Goal: Information Seeking & Learning: Learn about a topic

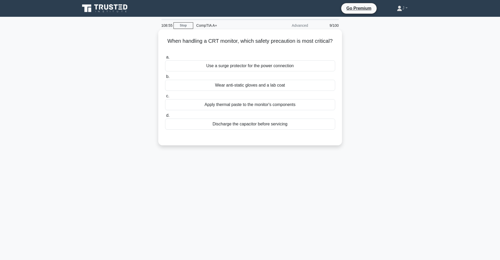
click at [273, 124] on div "Discharge the capacitor before servicing" at bounding box center [250, 124] width 170 height 11
click at [165, 117] on input "d. Discharge the capacitor before servicing" at bounding box center [165, 115] width 0 height 3
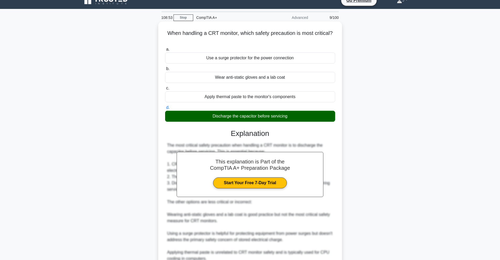
scroll to position [57, 0]
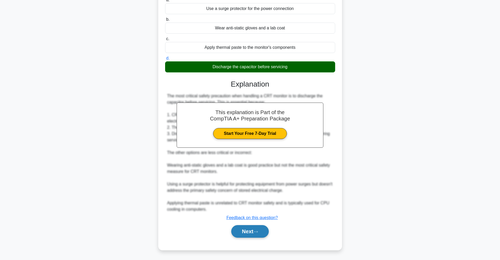
click at [264, 233] on button "Next" at bounding box center [250, 231] width 38 height 13
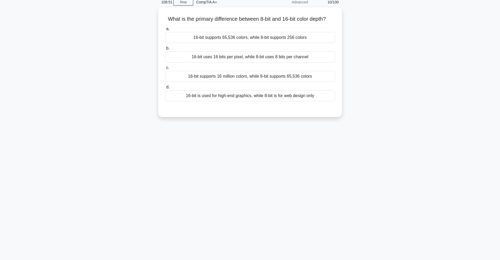
scroll to position [23, 0]
click at [224, 61] on div "16-bit uses 16 bits per pixel, while 8-bit uses 8 bits per channel" at bounding box center [250, 55] width 170 height 11
click at [165, 49] on input "b. 16-bit uses 16 bits per pixel, while 8-bit uses 8 bits per channel" at bounding box center [165, 46] width 0 height 3
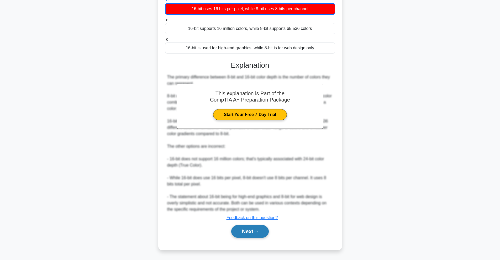
click at [256, 237] on button "Next" at bounding box center [250, 231] width 38 height 13
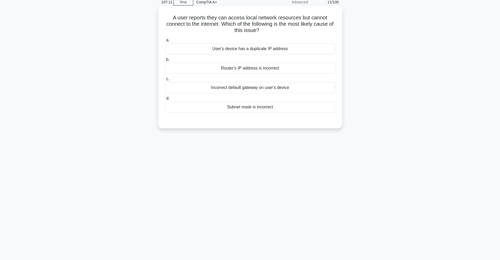
click at [283, 87] on div "Incorrect default gateway on user's device" at bounding box center [250, 87] width 170 height 11
click at [165, 81] on input "c. Incorrect default gateway on user's device" at bounding box center [165, 78] width 0 height 3
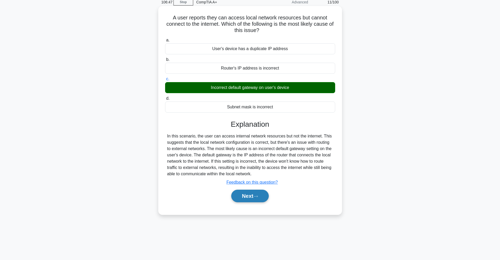
click at [250, 195] on button "Next" at bounding box center [250, 196] width 38 height 13
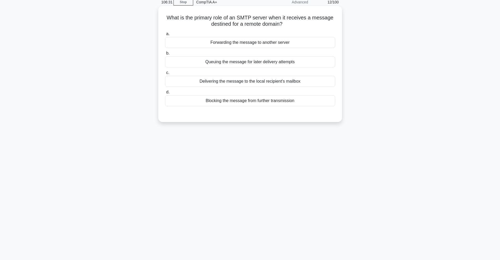
click at [302, 79] on div "Delivering the message to the local recipient's mailbox" at bounding box center [250, 81] width 170 height 11
click at [165, 75] on input "c. Delivering the message to the local recipient's mailbox" at bounding box center [165, 72] width 0 height 3
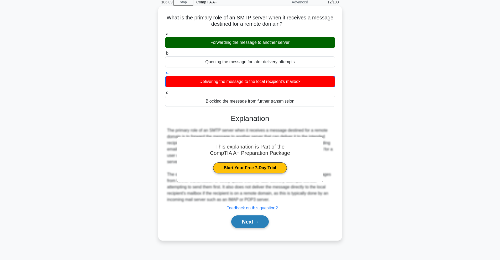
click at [263, 218] on button "Next" at bounding box center [250, 222] width 38 height 13
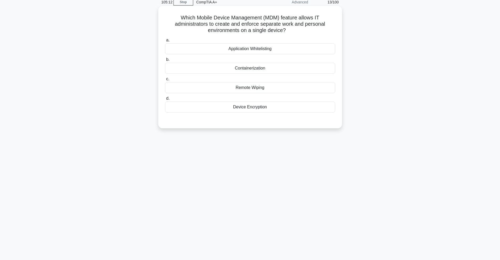
click at [278, 69] on div "Containerization" at bounding box center [250, 68] width 170 height 11
click at [165, 61] on input "b. Containerization" at bounding box center [165, 59] width 0 height 3
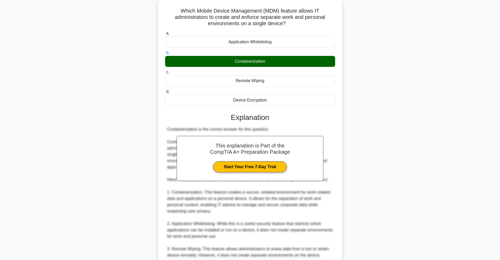
scroll to position [127, 0]
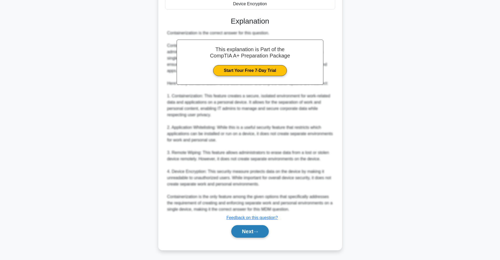
drag, startPoint x: 253, startPoint y: 224, endPoint x: 254, endPoint y: 228, distance: 3.7
click at [254, 228] on div "Next" at bounding box center [250, 231] width 170 height 17
click at [254, 228] on button "Next" at bounding box center [250, 231] width 38 height 13
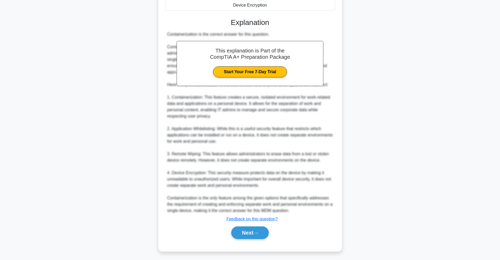
scroll to position [23, 0]
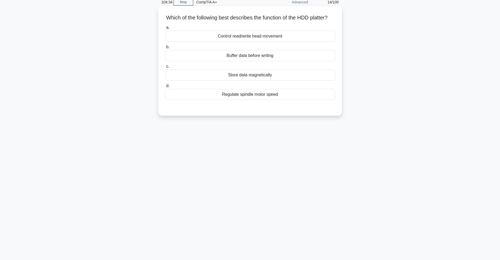
click at [256, 61] on div "Buffer data before writing" at bounding box center [250, 55] width 170 height 11
click at [165, 49] on input "b. Buffer data before writing" at bounding box center [165, 46] width 0 height 3
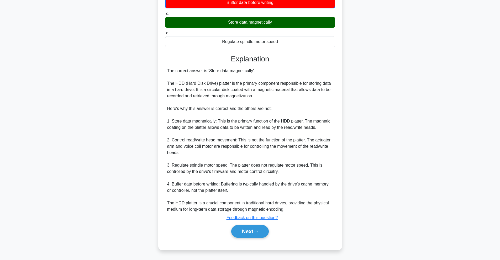
scroll to position [83, 0]
click at [250, 234] on button "Next" at bounding box center [250, 231] width 38 height 13
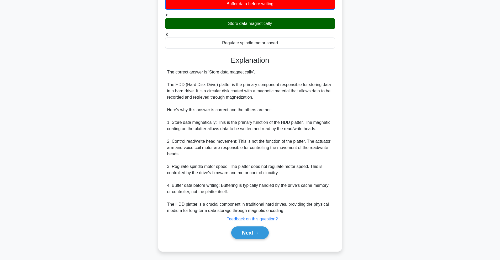
scroll to position [23, 0]
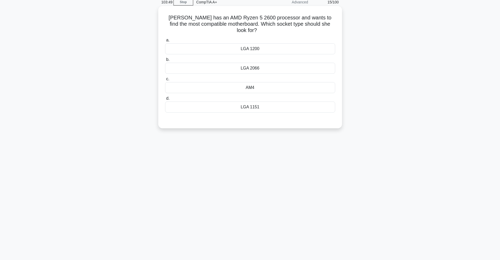
click at [309, 63] on div "LGA 2066" at bounding box center [250, 68] width 170 height 11
click at [165, 61] on input "b. LGA 2066" at bounding box center [165, 59] width 0 height 3
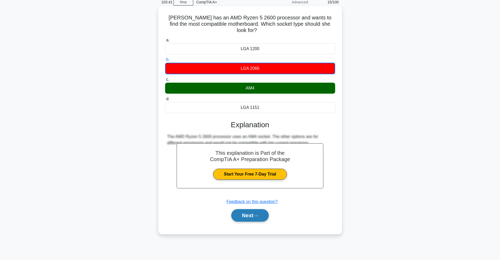
click at [246, 209] on button "Next" at bounding box center [250, 215] width 38 height 13
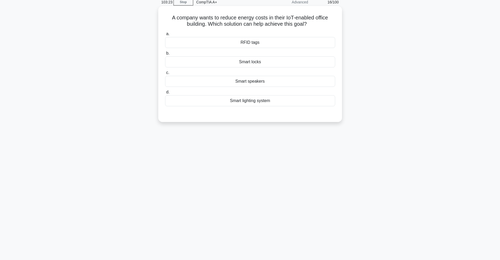
click at [272, 101] on div "Smart lighting system" at bounding box center [250, 100] width 170 height 11
click at [165, 94] on input "d. Smart lighting system" at bounding box center [165, 92] width 0 height 3
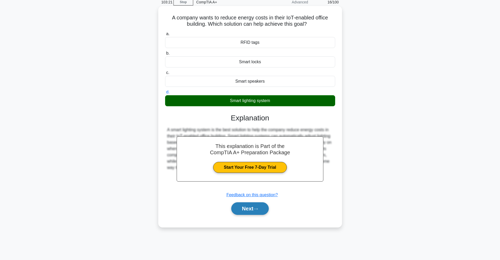
click at [254, 211] on button "Next" at bounding box center [250, 208] width 38 height 13
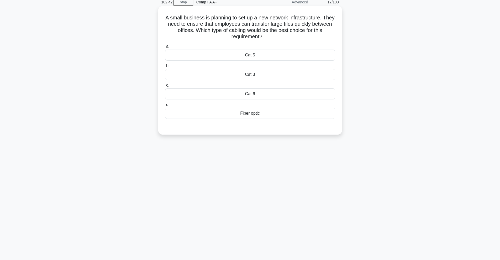
click at [277, 113] on div "Fiber optic" at bounding box center [250, 113] width 170 height 11
click at [165, 107] on input "d. Fiber optic" at bounding box center [165, 104] width 0 height 3
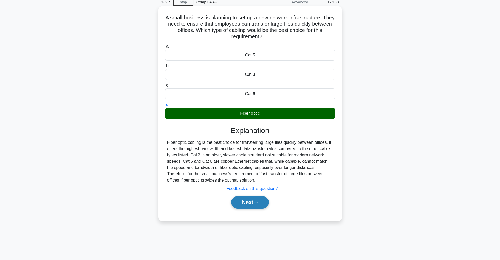
click at [233, 199] on button "Next" at bounding box center [250, 202] width 38 height 13
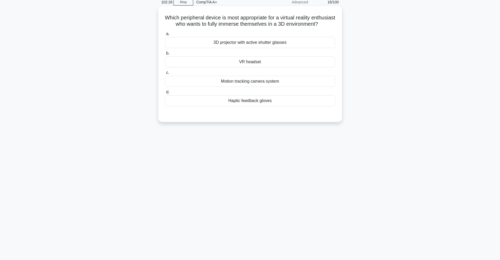
click at [302, 67] on div "VR headset" at bounding box center [250, 61] width 170 height 11
click at [165, 55] on input "b. VR headset" at bounding box center [165, 53] width 0 height 3
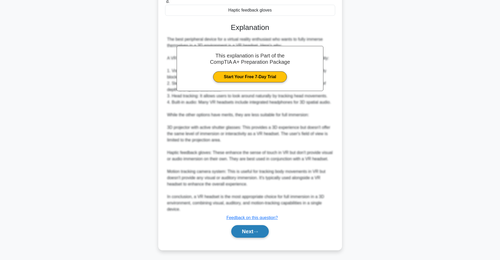
click at [264, 231] on button "Next" at bounding box center [250, 231] width 38 height 13
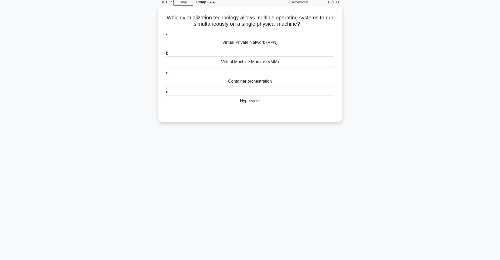
click at [285, 99] on div "Hypervisor" at bounding box center [250, 100] width 170 height 11
click at [165, 94] on input "d. Hypervisor" at bounding box center [165, 92] width 0 height 3
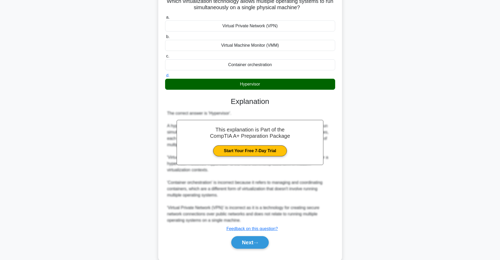
scroll to position [51, 0]
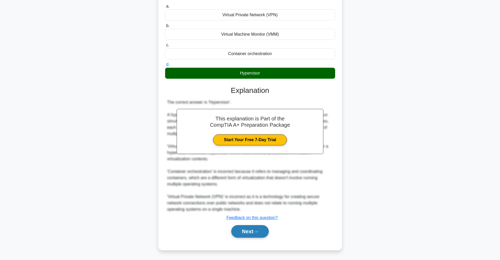
click at [258, 233] on icon at bounding box center [255, 231] width 5 height 3
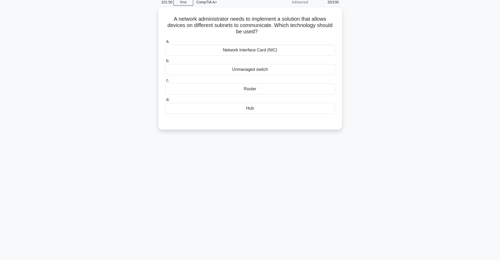
scroll to position [23, 0]
click at [255, 92] on div "Router" at bounding box center [250, 87] width 170 height 11
click at [165, 81] on input "c. Router" at bounding box center [165, 78] width 0 height 3
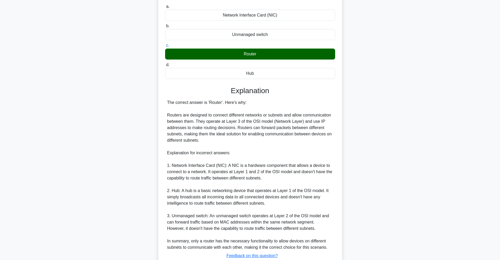
scroll to position [95, 0]
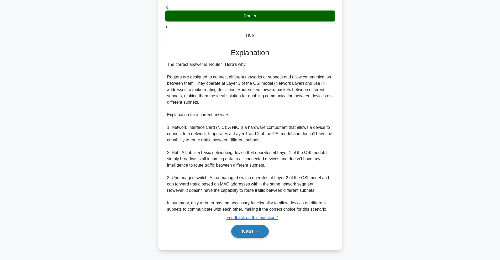
click at [259, 235] on button "Next" at bounding box center [250, 231] width 38 height 13
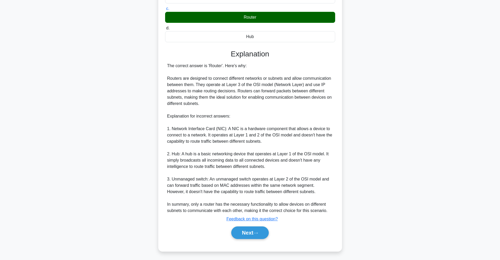
scroll to position [23, 0]
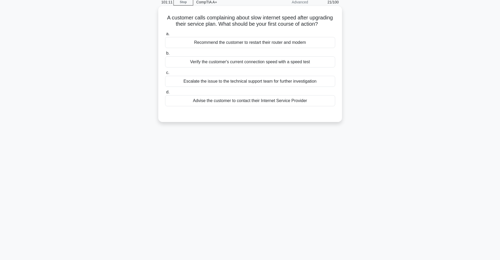
drag, startPoint x: 292, startPoint y: 68, endPoint x: 292, endPoint y: 72, distance: 3.9
click at [291, 67] on div "Verify the customer's current connection speed with a speed test" at bounding box center [250, 61] width 170 height 11
click at [314, 67] on div "Verify the customer's current connection speed with a speed test" at bounding box center [250, 61] width 170 height 11
click at [165, 55] on input "b. Verify the customer's current connection speed with a speed test" at bounding box center [165, 53] width 0 height 3
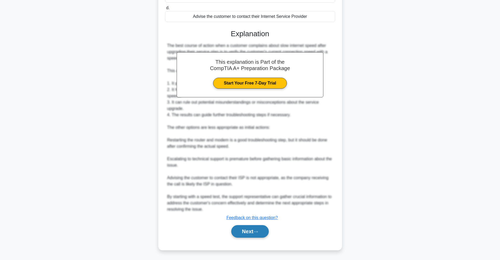
click at [252, 233] on button "Next" at bounding box center [250, 231] width 38 height 13
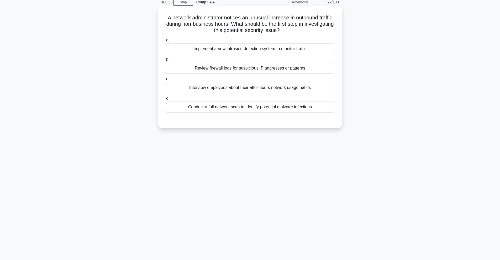
drag, startPoint x: 277, startPoint y: 67, endPoint x: 283, endPoint y: 94, distance: 26.9
click at [277, 68] on div "Review firewall logs for suspicious IP addresses or patterns" at bounding box center [250, 68] width 170 height 11
click at [165, 61] on input "b. Review firewall logs for suspicious IP addresses or patterns" at bounding box center [165, 59] width 0 height 3
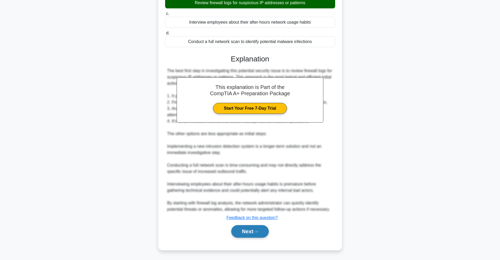
click at [264, 234] on button "Next" at bounding box center [250, 231] width 38 height 13
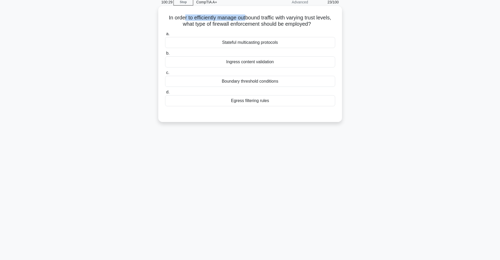
drag, startPoint x: 181, startPoint y: 18, endPoint x: 246, endPoint y: 20, distance: 64.6
click at [246, 20] on h5 "In order to efficiently manage outbound traffic with varying trust levels, what…" at bounding box center [250, 20] width 171 height 13
drag, startPoint x: 248, startPoint y: 19, endPoint x: 260, endPoint y: 24, distance: 13.3
click at [294, 18] on h5 "In order to efficiently manage outbound traffic with varying trust levels, what…" at bounding box center [250, 20] width 171 height 13
drag, startPoint x: 238, startPoint y: 17, endPoint x: 259, endPoint y: 16, distance: 21.6
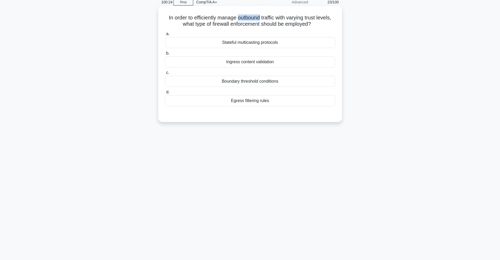
click at [259, 16] on h5 "In order to efficiently manage outbound traffic with varying trust levels, what…" at bounding box center [250, 20] width 171 height 13
drag, startPoint x: 290, startPoint y: 18, endPoint x: 307, endPoint y: 20, distance: 17.7
click at [307, 20] on h5 "In order to efficiently manage outbound traffic with varying trust levels, what…" at bounding box center [250, 20] width 171 height 13
drag, startPoint x: 237, startPoint y: 16, endPoint x: 260, endPoint y: 16, distance: 23.1
click at [260, 16] on h5 "In order to efficiently manage outbound traffic with varying trust levels, what…" at bounding box center [250, 20] width 171 height 13
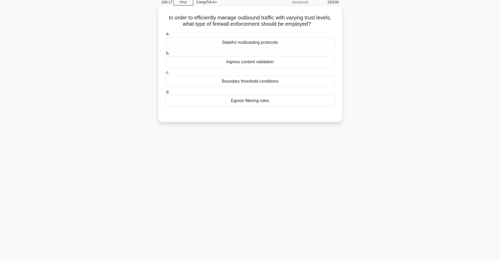
click at [277, 82] on div "Boundary threshold conditions" at bounding box center [250, 81] width 170 height 11
click at [165, 75] on input "c. Boundary threshold conditions" at bounding box center [165, 72] width 0 height 3
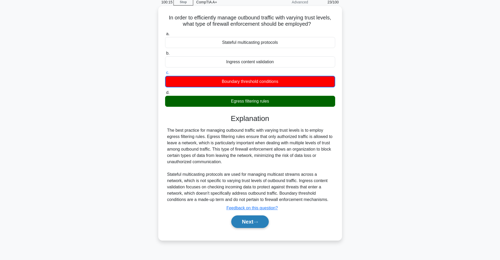
click at [265, 218] on button "Next" at bounding box center [250, 222] width 38 height 13
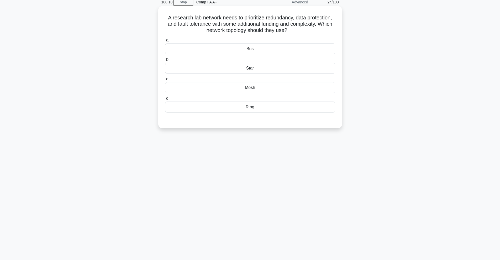
click at [267, 91] on div "Mesh" at bounding box center [250, 87] width 170 height 11
click at [165, 81] on input "c. Mesh" at bounding box center [165, 78] width 0 height 3
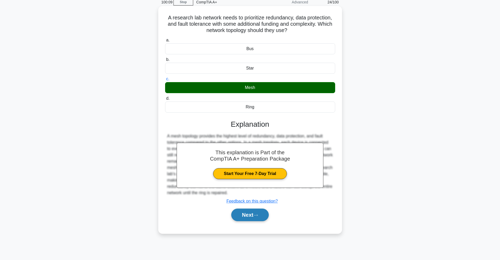
click at [265, 213] on button "Next" at bounding box center [250, 215] width 38 height 13
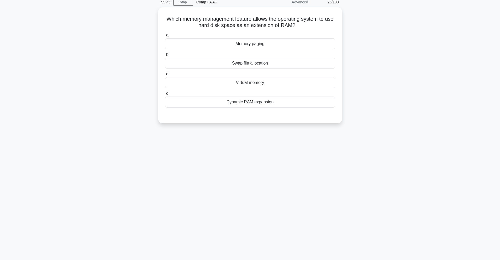
drag, startPoint x: 305, startPoint y: 23, endPoint x: 53, endPoint y: 25, distance: 252.0
click at [53, 25] on main "99:45 Stop CompTIA A+ Advanced 25/100 Which memory management feature allows th…" at bounding box center [250, 126] width 500 height 267
click at [302, 24] on icon ".spinner_0XTQ{transform-origin:center;animation:spinner_y6GP .75s linear infini…" at bounding box center [298, 24] width 6 height 6
click at [290, 99] on div "Dynamic RAM expansion" at bounding box center [250, 100] width 170 height 11
click at [165, 94] on input "d. Dynamic RAM expansion" at bounding box center [165, 92] width 0 height 3
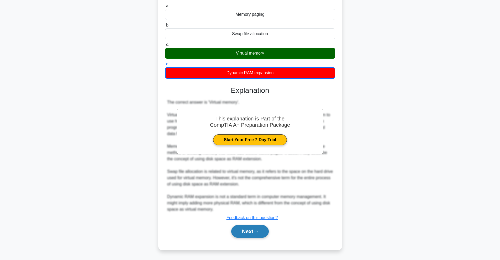
click at [253, 228] on button "Next" at bounding box center [250, 231] width 38 height 13
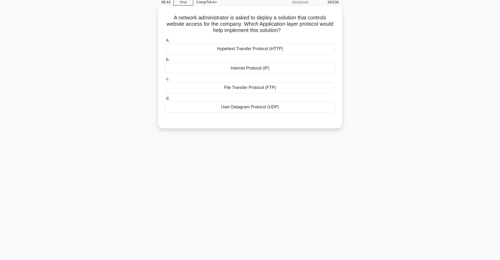
click at [291, 43] on label "a. Hypertext Transfer Protocol (HTTP)" at bounding box center [250, 45] width 170 height 17
click at [165, 42] on input "a. Hypertext Transfer Protocol (HTTP)" at bounding box center [165, 40] width 0 height 3
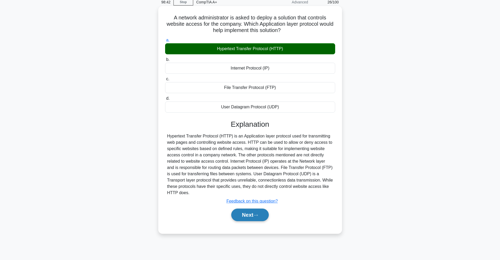
click at [255, 218] on button "Next" at bounding box center [250, 215] width 38 height 13
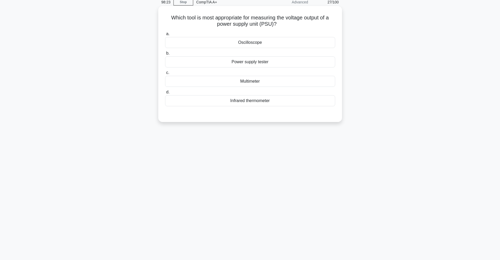
click at [232, 60] on div "Power supply tester" at bounding box center [250, 61] width 170 height 11
click at [165, 55] on input "b. Power supply tester" at bounding box center [165, 53] width 0 height 3
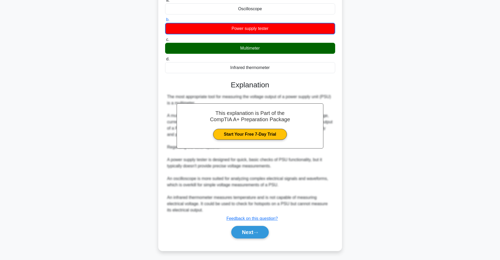
scroll to position [58, 0]
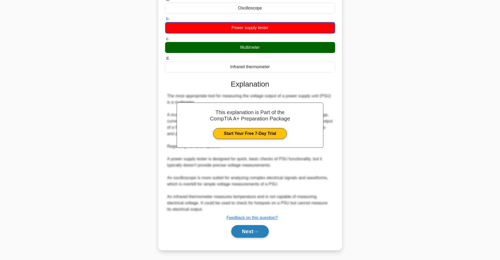
click at [263, 232] on button "Next" at bounding box center [250, 231] width 38 height 13
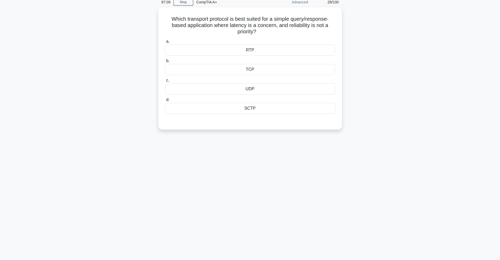
scroll to position [23, 0]
click at [256, 85] on div "UDP" at bounding box center [250, 87] width 170 height 11
click at [165, 81] on input "c. UDP" at bounding box center [165, 78] width 0 height 3
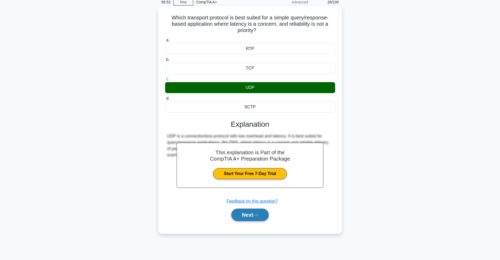
click at [258, 211] on button "Next" at bounding box center [250, 215] width 38 height 13
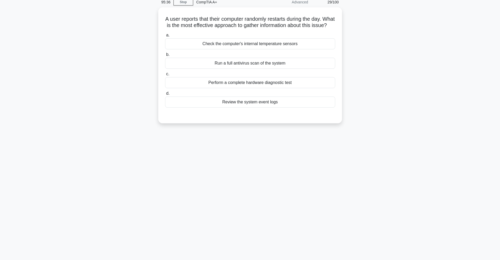
drag, startPoint x: 302, startPoint y: 226, endPoint x: 303, endPoint y: 236, distance: 10.3
drag, startPoint x: 303, startPoint y: 236, endPoint x: 258, endPoint y: 223, distance: 47.1
click at [258, 223] on div "95:35 Stop CompTIA A+ Advanced 29/100 A user reports that their computer random…" at bounding box center [250, 127] width 347 height 263
click at [285, 106] on div "Review the system event logs" at bounding box center [250, 100] width 170 height 11
click at [165, 94] on input "d. Review the system event logs" at bounding box center [165, 92] width 0 height 3
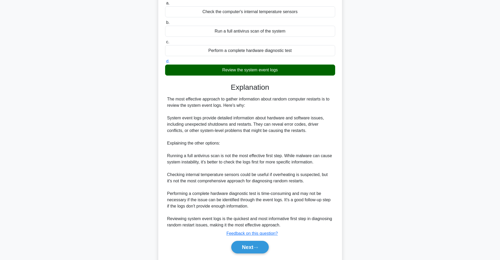
scroll to position [76, 0]
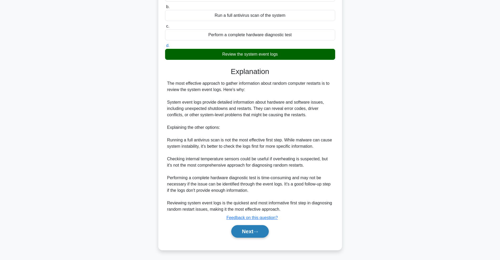
click at [256, 233] on icon at bounding box center [255, 231] width 5 height 3
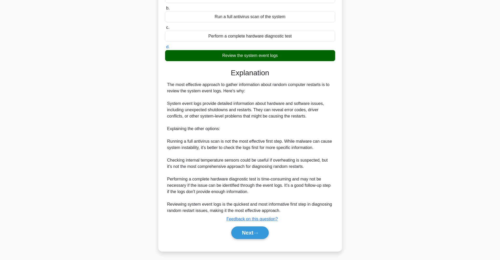
scroll to position [23, 0]
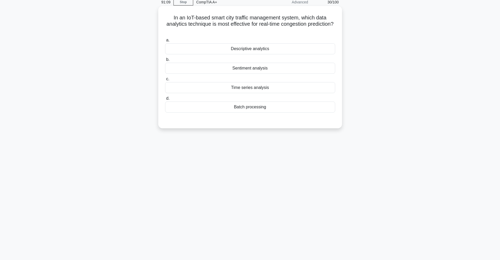
click at [245, 84] on div "Time series analysis" at bounding box center [250, 87] width 170 height 11
click at [165, 81] on input "c. Time series analysis" at bounding box center [165, 78] width 0 height 3
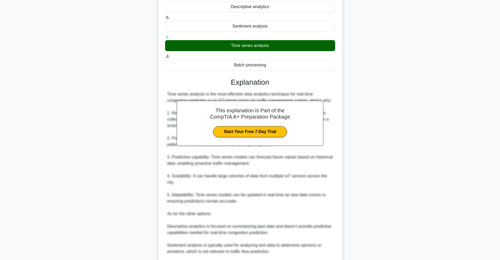
scroll to position [127, 0]
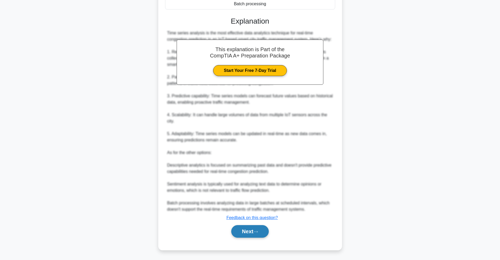
click at [242, 229] on button "Next" at bounding box center [250, 231] width 38 height 13
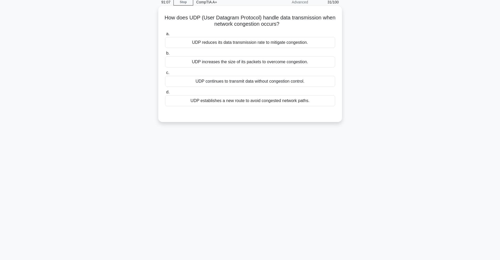
scroll to position [23, 0]
click at [313, 106] on div "UDP establishes a new route to avoid congested network paths." at bounding box center [250, 100] width 170 height 11
click at [165, 94] on input "d. UDP establishes a new route to avoid congested network paths." at bounding box center [165, 92] width 0 height 3
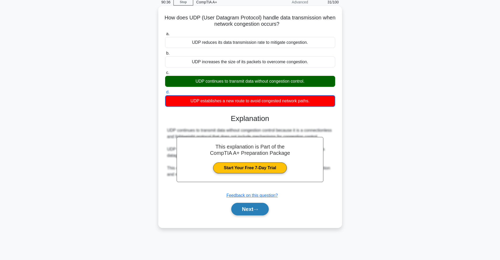
click at [257, 206] on button "Next" at bounding box center [250, 209] width 38 height 13
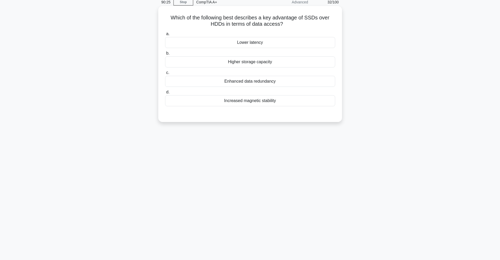
click at [287, 63] on div "Higher storage capacity" at bounding box center [250, 61] width 170 height 11
click at [165, 55] on input "b. Higher storage capacity" at bounding box center [165, 53] width 0 height 3
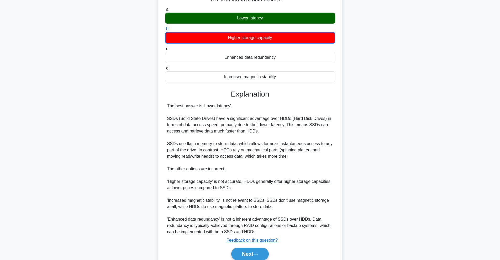
scroll to position [71, 0]
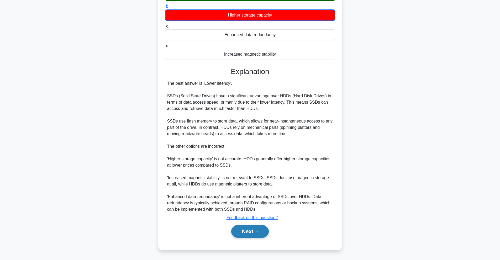
click at [258, 228] on button "Next" at bounding box center [250, 231] width 38 height 13
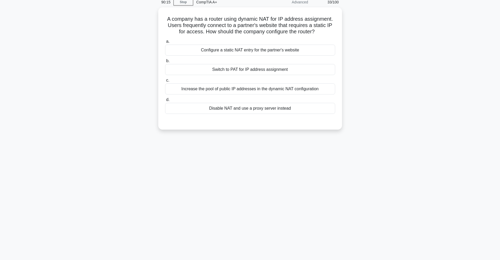
scroll to position [23, 0]
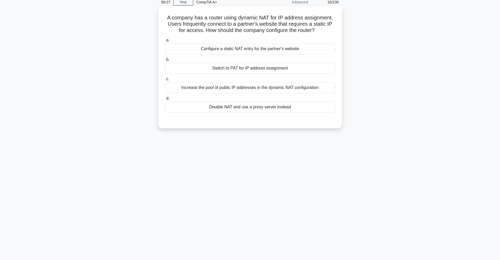
click at [250, 87] on div "Increase the pool of public IP addresses in the dynamic NAT configuration" at bounding box center [250, 87] width 170 height 11
click at [165, 81] on input "c. Increase the pool of public IP addresses in the dynamic NAT configuration" at bounding box center [165, 78] width 0 height 3
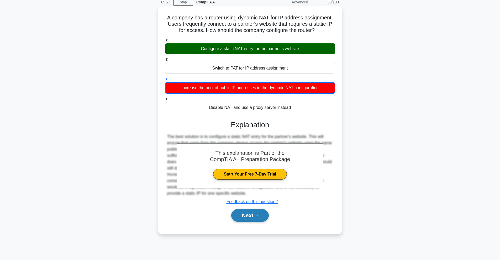
drag, startPoint x: 258, startPoint y: 214, endPoint x: 259, endPoint y: 212, distance: 2.8
click at [258, 214] on button "Next" at bounding box center [250, 215] width 38 height 13
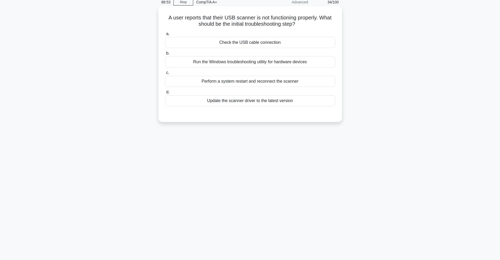
click at [257, 42] on div "Check the USB cable connection" at bounding box center [250, 42] width 170 height 11
click at [165, 36] on input "a. Check the USB cable connection" at bounding box center [165, 33] width 0 height 3
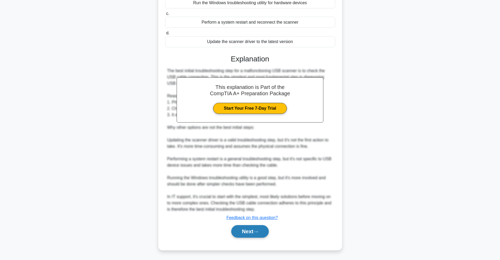
click at [268, 234] on button "Next" at bounding box center [250, 231] width 38 height 13
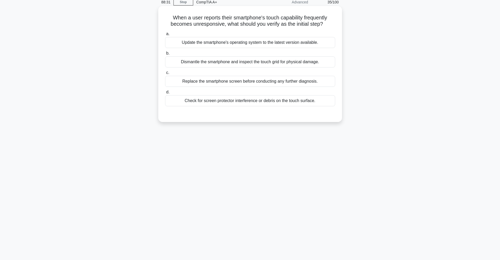
click at [207, 99] on div "Check for screen protector interference or debris on the touch surface." at bounding box center [250, 100] width 170 height 11
click at [165, 94] on input "d. Check for screen protector interference or debris on the touch surface." at bounding box center [165, 92] width 0 height 3
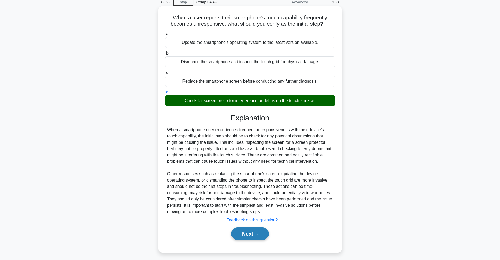
click at [263, 240] on button "Next" at bounding box center [250, 234] width 38 height 13
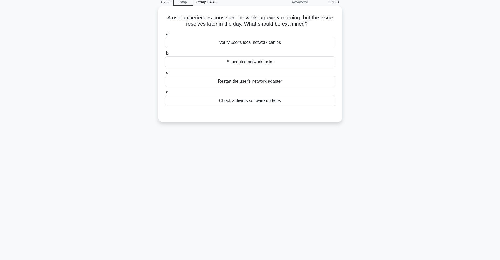
click at [270, 41] on div "Verify user's local network cables" at bounding box center [250, 42] width 170 height 11
click at [165, 36] on input "a. Verify user's local network cables" at bounding box center [165, 33] width 0 height 3
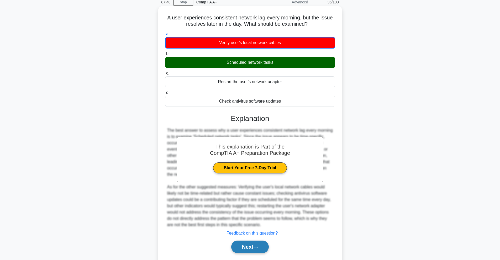
click at [261, 245] on button "Next" at bounding box center [250, 247] width 38 height 13
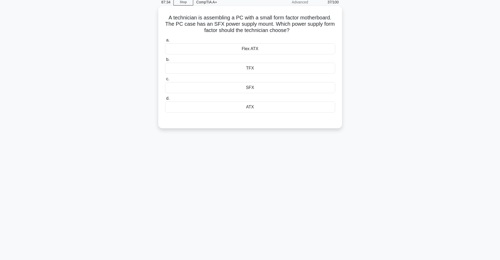
click at [326, 91] on div "SFX" at bounding box center [250, 87] width 170 height 11
click at [165, 81] on input "c. SFX" at bounding box center [165, 78] width 0 height 3
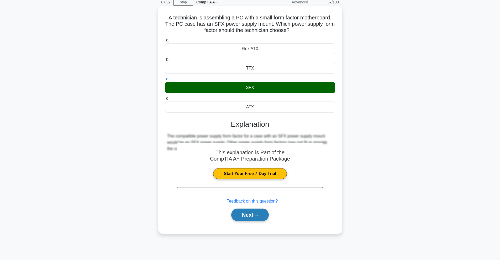
click at [255, 209] on button "Next" at bounding box center [250, 215] width 38 height 13
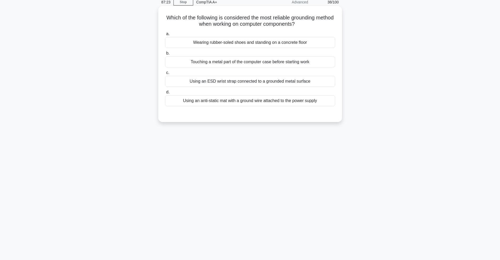
click at [331, 82] on div "Using an ESD wrist strap connected to a grounded metal surface" at bounding box center [250, 81] width 170 height 11
click at [165, 75] on input "c. Using an ESD wrist strap connected to a grounded metal surface" at bounding box center [165, 72] width 0 height 3
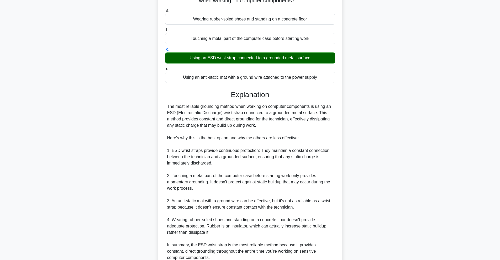
scroll to position [95, 0]
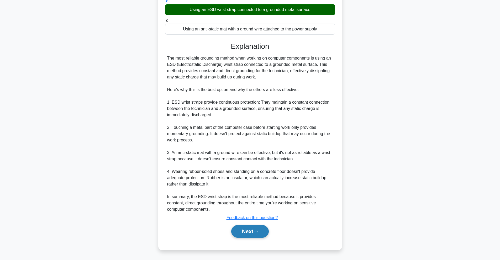
click at [242, 228] on button "Next" at bounding box center [250, 231] width 38 height 13
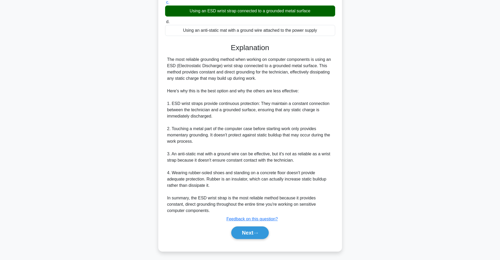
scroll to position [23, 0]
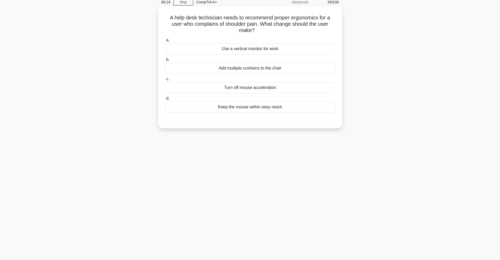
click at [262, 113] on div "Keep the mouse within easy reach" at bounding box center [250, 107] width 170 height 11
click at [165, 100] on input "d. Keep the mouse within easy reach" at bounding box center [165, 98] width 0 height 3
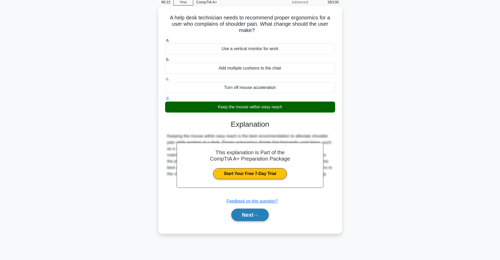
click at [259, 219] on button "Next" at bounding box center [250, 215] width 38 height 13
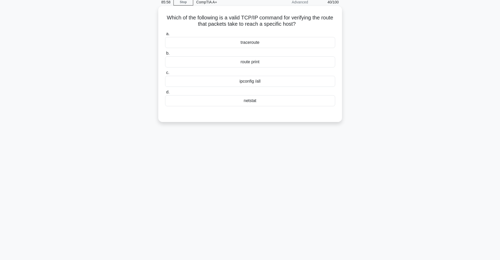
click at [254, 46] on div "traceroute" at bounding box center [250, 42] width 170 height 11
click at [165, 36] on input "a. traceroute" at bounding box center [165, 33] width 0 height 3
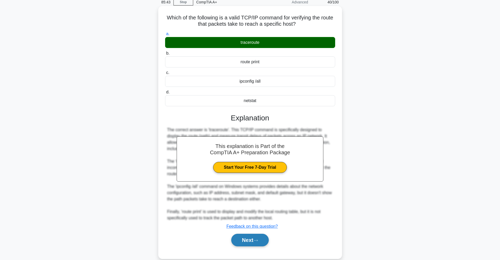
click at [249, 236] on button "Next" at bounding box center [250, 240] width 38 height 13
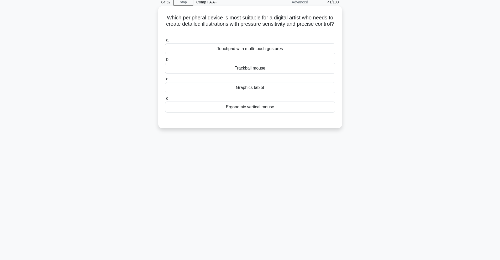
click at [230, 71] on div "Trackball mouse" at bounding box center [250, 68] width 170 height 11
click at [165, 61] on input "b. Trackball mouse" at bounding box center [165, 59] width 0 height 3
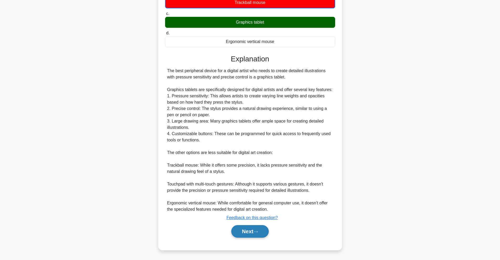
click at [261, 232] on button "Next" at bounding box center [250, 231] width 38 height 13
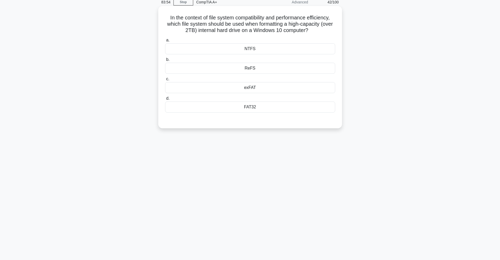
click at [324, 46] on div "NTFS" at bounding box center [250, 48] width 170 height 11
click at [165, 42] on input "a. NTFS" at bounding box center [165, 40] width 0 height 3
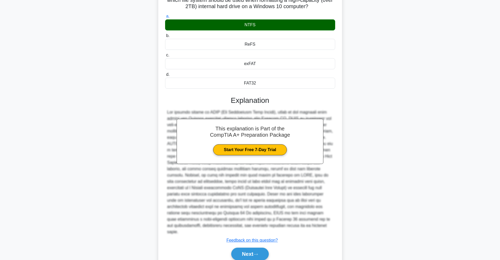
scroll to position [64, 0]
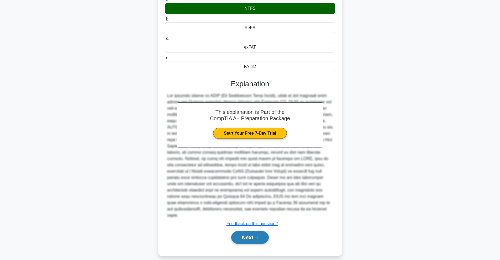
click at [250, 233] on button "Next" at bounding box center [250, 237] width 38 height 13
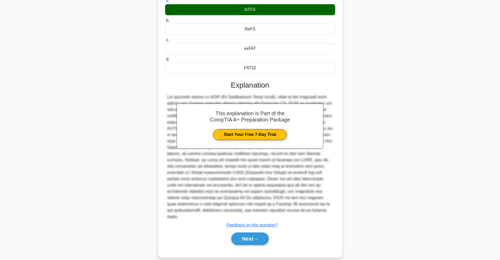
scroll to position [23, 0]
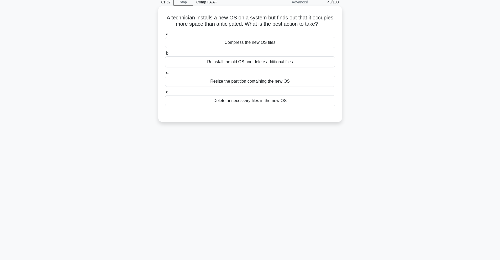
click at [232, 46] on div "Compress the new OS files" at bounding box center [250, 42] width 170 height 11
click at [165, 36] on input "a. Compress the new OS files" at bounding box center [165, 33] width 0 height 3
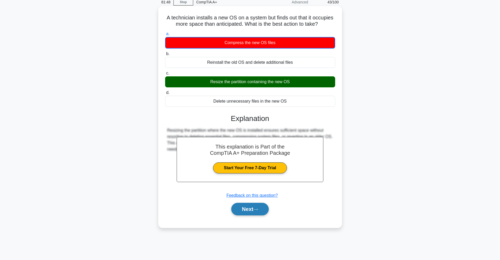
click at [255, 205] on button "Next" at bounding box center [250, 209] width 38 height 13
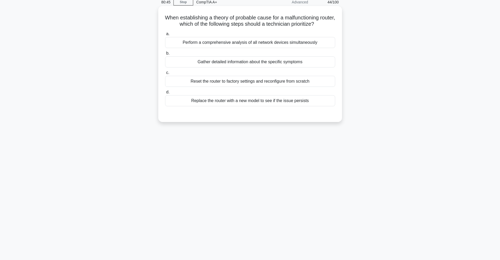
drag, startPoint x: 197, startPoint y: 38, endPoint x: 212, endPoint y: 23, distance: 21.3
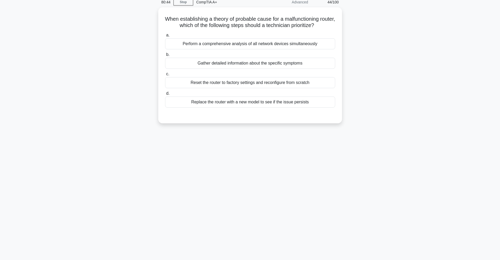
drag, startPoint x: 212, startPoint y: 23, endPoint x: 409, endPoint y: 10, distance: 197.6
click at [409, 10] on div "When establishing a theory of probable cause for a malfunctioning router, which…" at bounding box center [250, 68] width 347 height 122
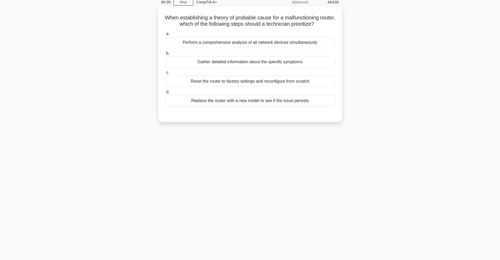
click at [238, 61] on div "Gather detailed information about the specific symptoms" at bounding box center [250, 61] width 170 height 11
click at [165, 55] on input "b. Gather detailed information about the specific symptoms" at bounding box center [165, 53] width 0 height 3
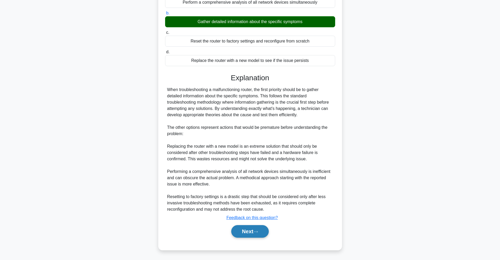
click at [261, 234] on button "Next" at bounding box center [250, 231] width 38 height 13
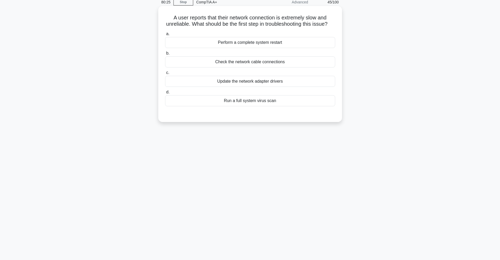
click at [294, 67] on div "Check the network cable connections" at bounding box center [250, 61] width 170 height 11
click at [165, 55] on input "b. Check the network cable connections" at bounding box center [165, 53] width 0 height 3
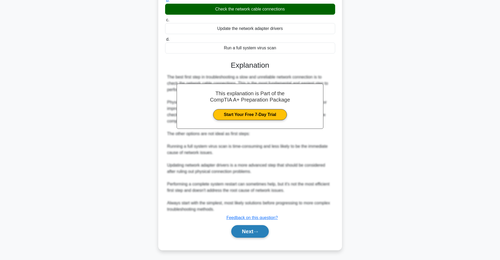
click at [260, 228] on button "Next" at bounding box center [250, 231] width 38 height 13
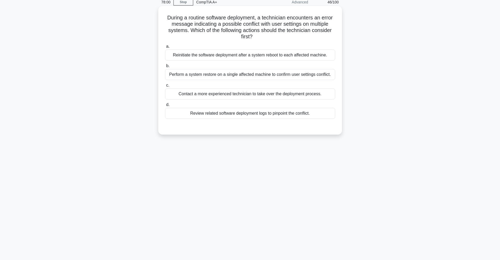
click at [274, 92] on div "Contact a more experienced technician to take over the deployment process." at bounding box center [250, 93] width 170 height 11
click at [165, 87] on input "c. Contact a more experienced technician to take over the deployment process." at bounding box center [165, 85] width 0 height 3
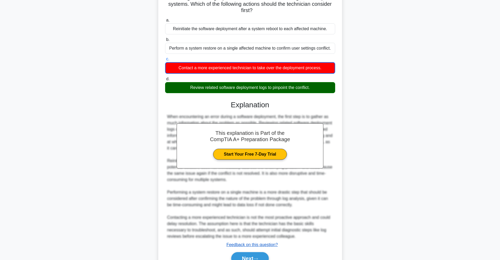
scroll to position [76, 0]
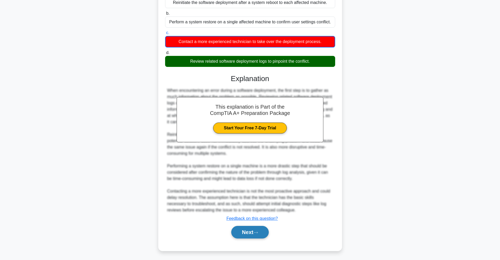
drag, startPoint x: 260, startPoint y: 244, endPoint x: 260, endPoint y: 239, distance: 5.0
click at [260, 242] on div "a. Reinitiate the software deployment after a system reboot to each affected ma…" at bounding box center [250, 117] width 171 height 255
click at [258, 233] on icon at bounding box center [256, 233] width 4 height 2
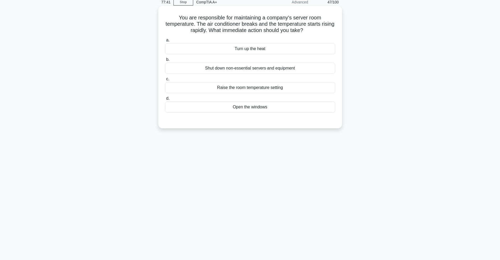
click at [287, 109] on div "Open the windows" at bounding box center [250, 107] width 170 height 11
click at [165, 100] on input "d. Open the windows" at bounding box center [165, 98] width 0 height 3
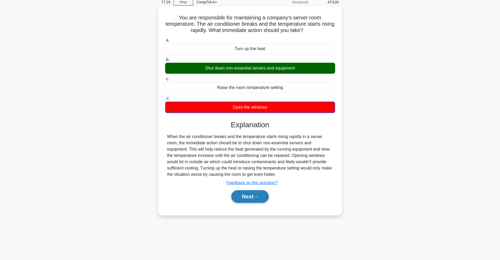
click at [260, 194] on button "Next" at bounding box center [250, 196] width 38 height 13
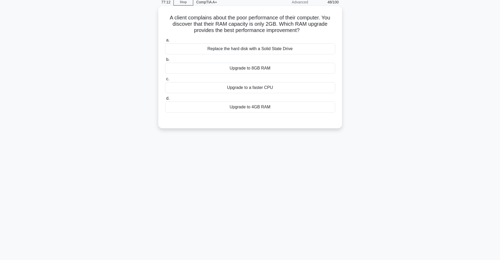
click at [214, 74] on div "Upgrade to 8GB RAM" at bounding box center [250, 68] width 170 height 11
click at [165, 61] on input "b. Upgrade to 8GB RAM" at bounding box center [165, 59] width 0 height 3
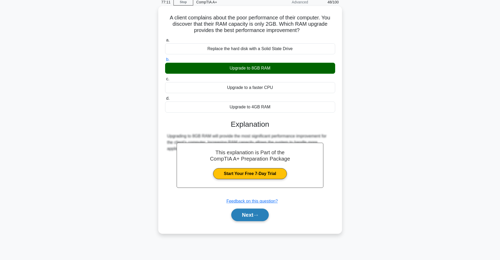
click at [243, 212] on button "Next" at bounding box center [250, 215] width 38 height 13
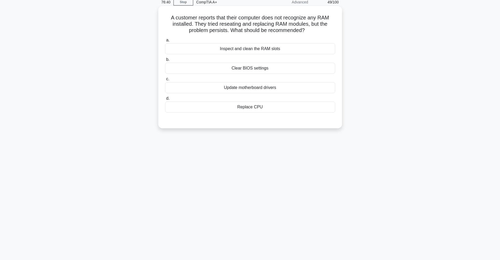
click at [280, 89] on div "Update motherboard drivers" at bounding box center [250, 87] width 170 height 11
click at [165, 81] on input "c. Update motherboard drivers" at bounding box center [165, 78] width 0 height 3
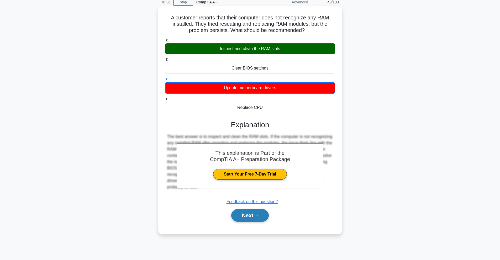
click at [243, 221] on button "Next" at bounding box center [250, 215] width 38 height 13
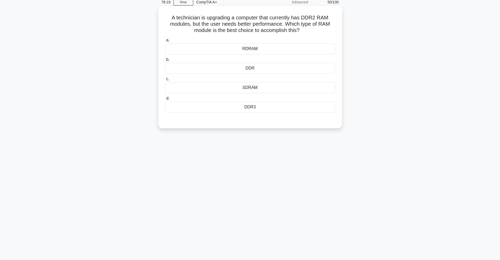
click at [298, 113] on div "DDR3" at bounding box center [250, 107] width 170 height 11
click at [165, 100] on input "d. DDR3" at bounding box center [165, 98] width 0 height 3
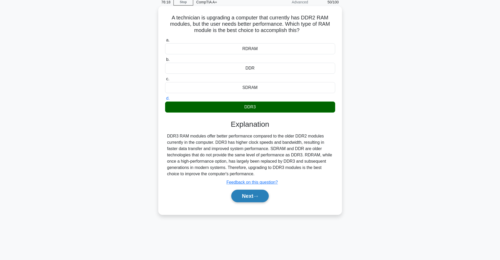
click at [258, 197] on icon at bounding box center [256, 197] width 4 height 2
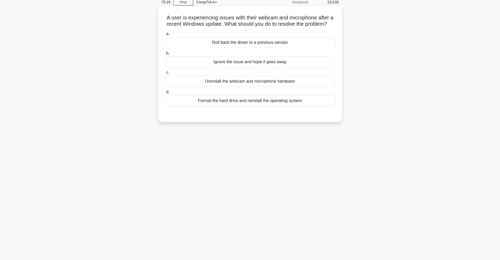
click at [262, 106] on div "Format the hard drive and reinstall the operating system" at bounding box center [250, 100] width 170 height 11
click at [165, 94] on input "d. Format the hard drive and reinstall the operating system" at bounding box center [165, 92] width 0 height 3
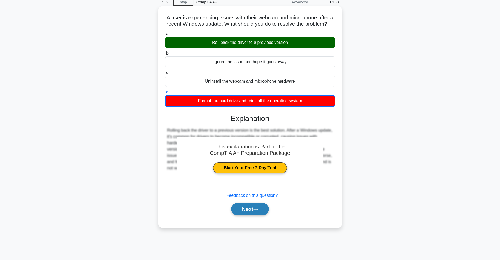
click at [265, 213] on button "Next" at bounding box center [250, 209] width 38 height 13
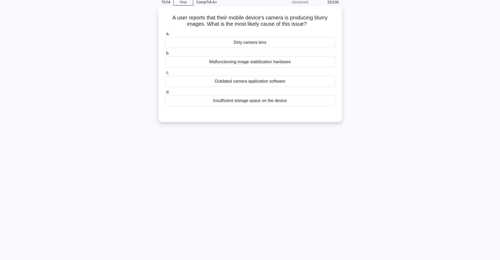
click at [218, 43] on div "Dirty camera lens" at bounding box center [250, 42] width 170 height 11
click at [165, 36] on input "a. Dirty camera lens" at bounding box center [165, 33] width 0 height 3
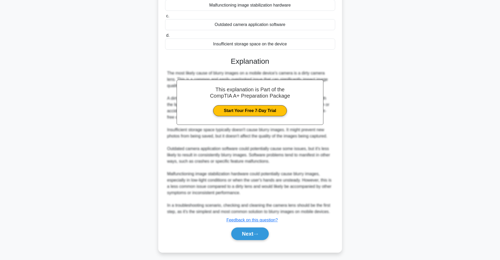
scroll to position [83, 0]
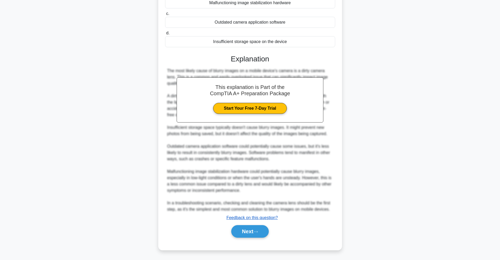
drag, startPoint x: 278, startPoint y: 214, endPoint x: 277, endPoint y: 217, distance: 3.1
click at [277, 217] on div "This explanation is Part of the CompTIA A+ Preparation Package Start Your Free …" at bounding box center [250, 144] width 170 height 192
drag, startPoint x: 250, startPoint y: 232, endPoint x: 248, endPoint y: 228, distance: 4.2
click at [249, 230] on button "Next" at bounding box center [250, 231] width 38 height 13
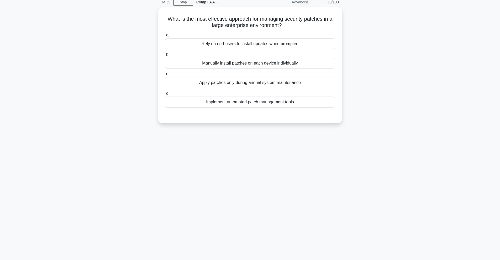
scroll to position [23, 0]
click at [251, 104] on div "Implement automated patch management tools" at bounding box center [250, 100] width 170 height 11
click at [165, 94] on input "d. Implement automated patch management tools" at bounding box center [165, 92] width 0 height 3
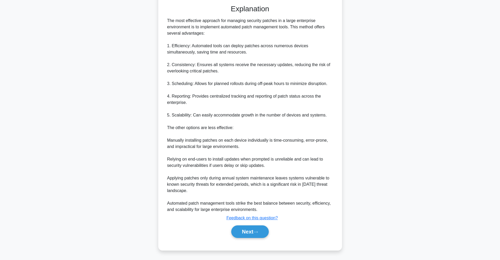
scroll to position [133, 0]
click at [255, 229] on button "Next" at bounding box center [250, 231] width 38 height 13
click at [257, 231] on icon at bounding box center [255, 231] width 5 height 3
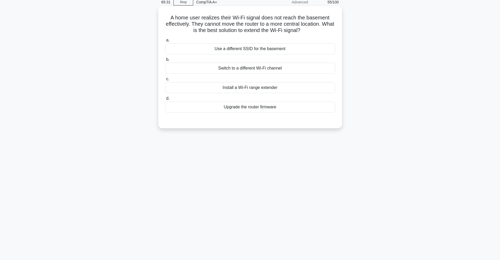
scroll to position [23, 0]
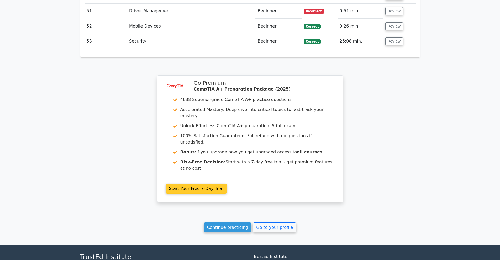
scroll to position [1663, 0]
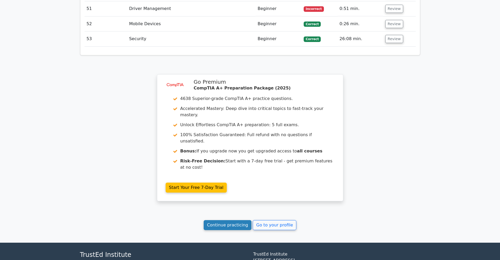
click at [244, 220] on link "Continue practicing" at bounding box center [228, 225] width 48 height 10
